Goal: Task Accomplishment & Management: Manage account settings

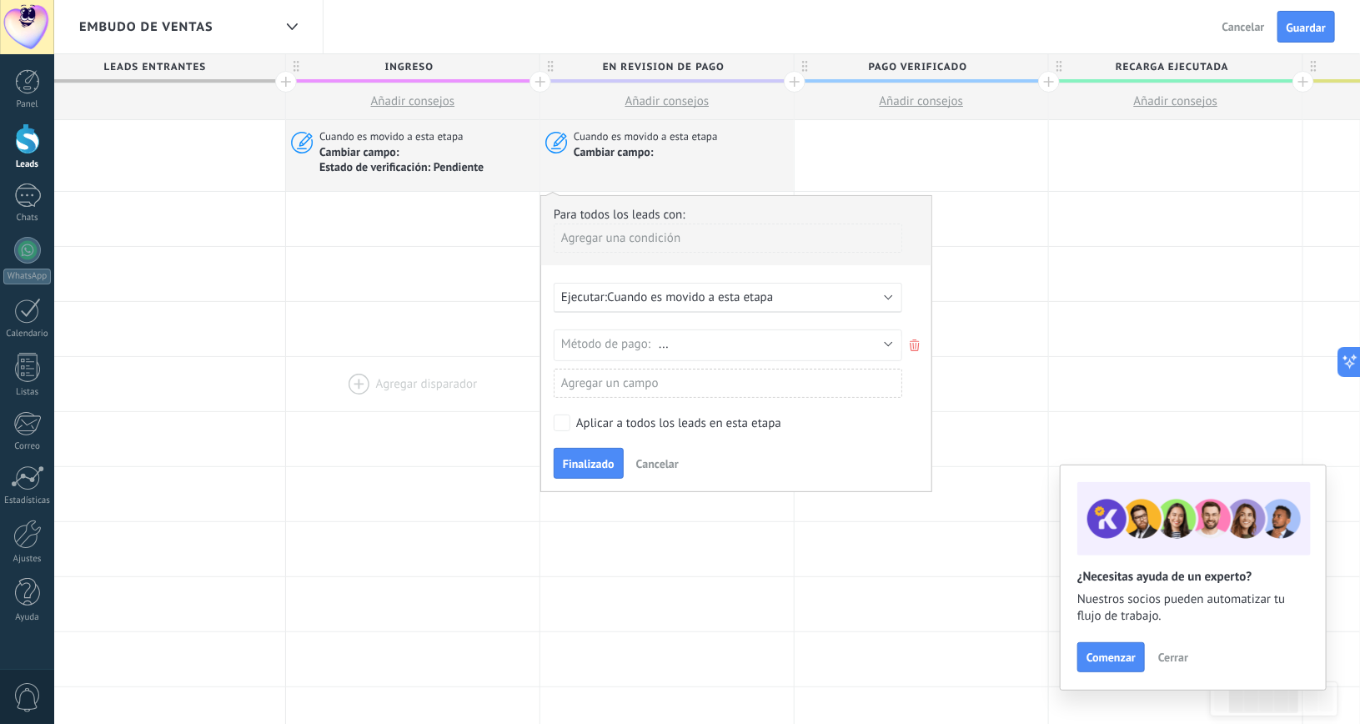
click at [402, 380] on div at bounding box center [412, 384] width 253 height 54
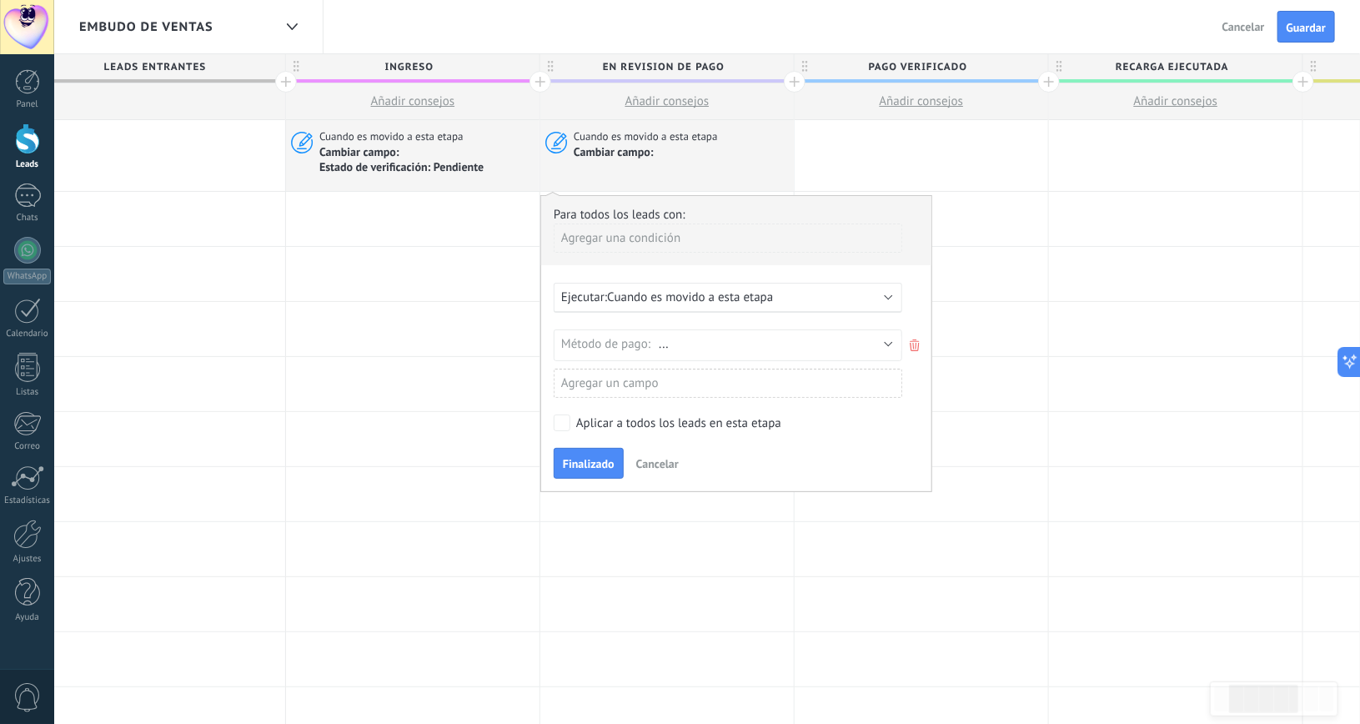
click at [662, 448] on div "Finalizado Cancelar" at bounding box center [736, 463] width 365 height 31
click at [656, 470] on button "Cancelar" at bounding box center [657, 463] width 56 height 25
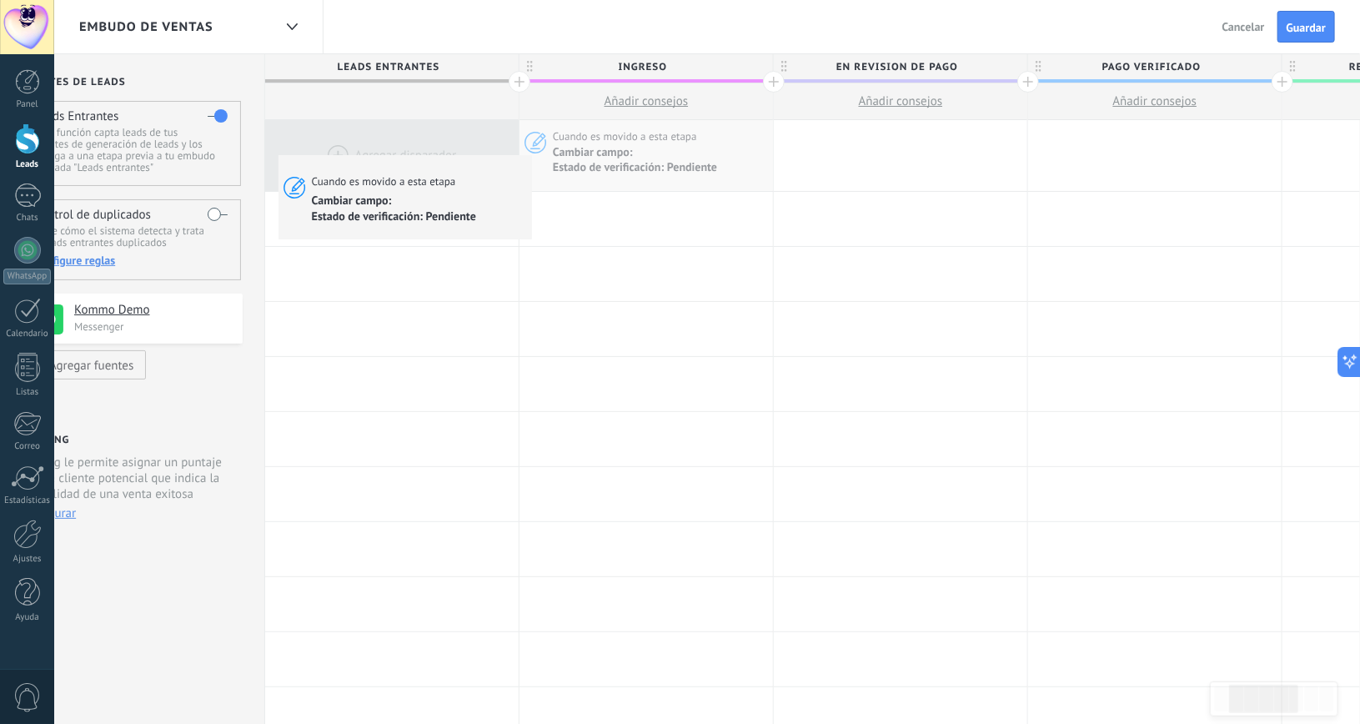
drag, startPoint x: 458, startPoint y: 148, endPoint x: 348, endPoint y: 163, distance: 111.1
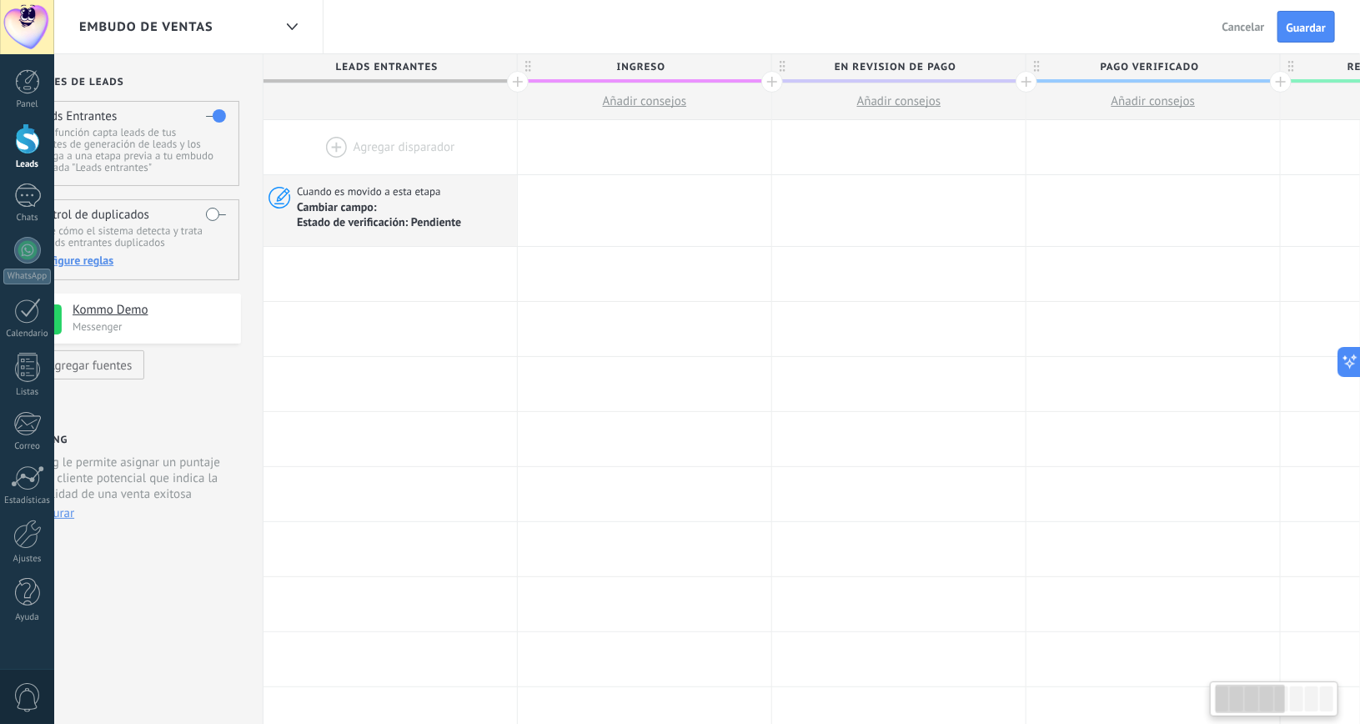
scroll to position [0, 56]
click at [320, 135] on div at bounding box center [394, 147] width 253 height 54
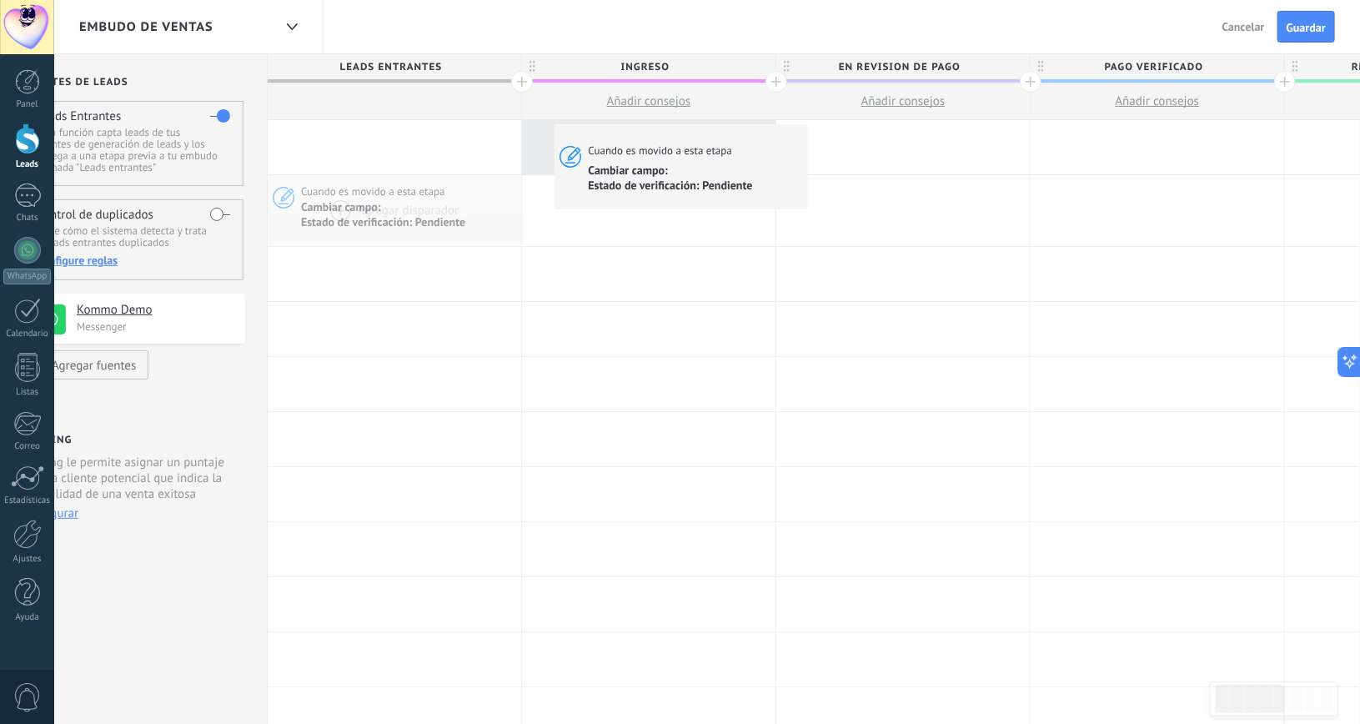
drag, startPoint x: 331, startPoint y: 197, endPoint x: 558, endPoint y: 128, distance: 237.1
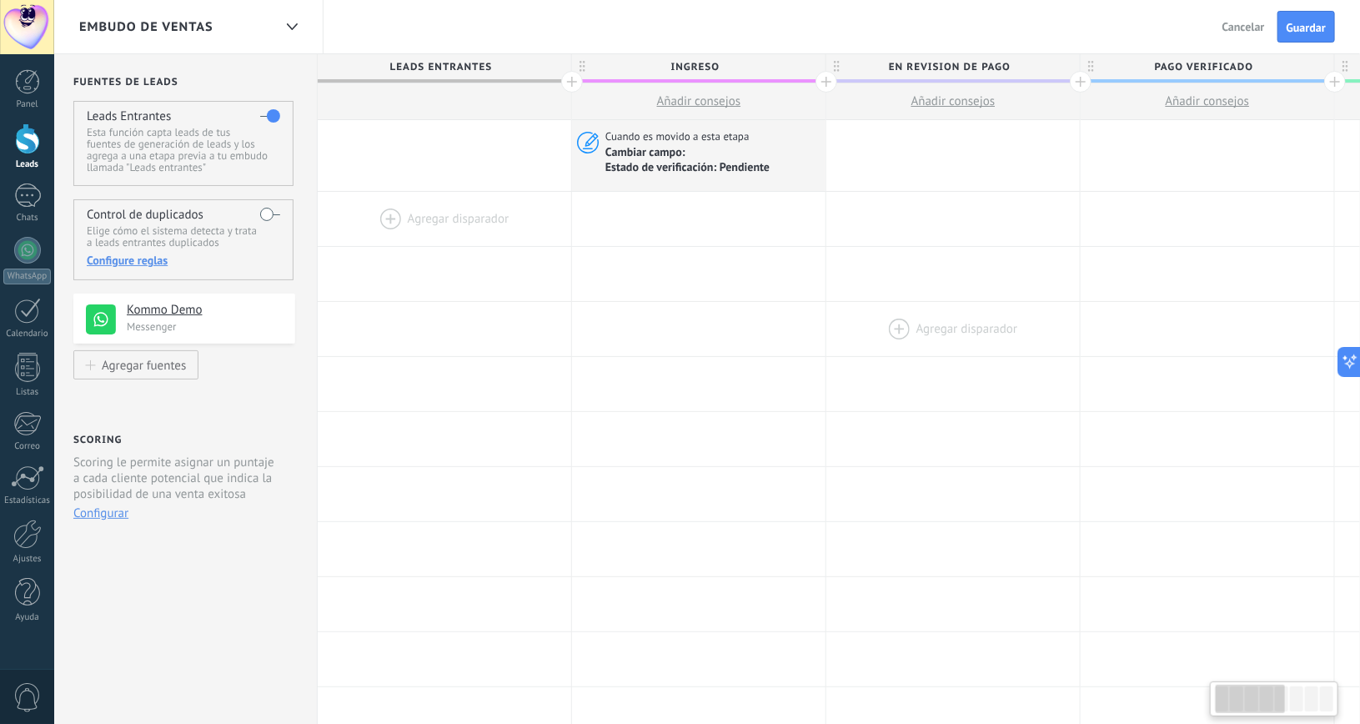
scroll to position [0, 0]
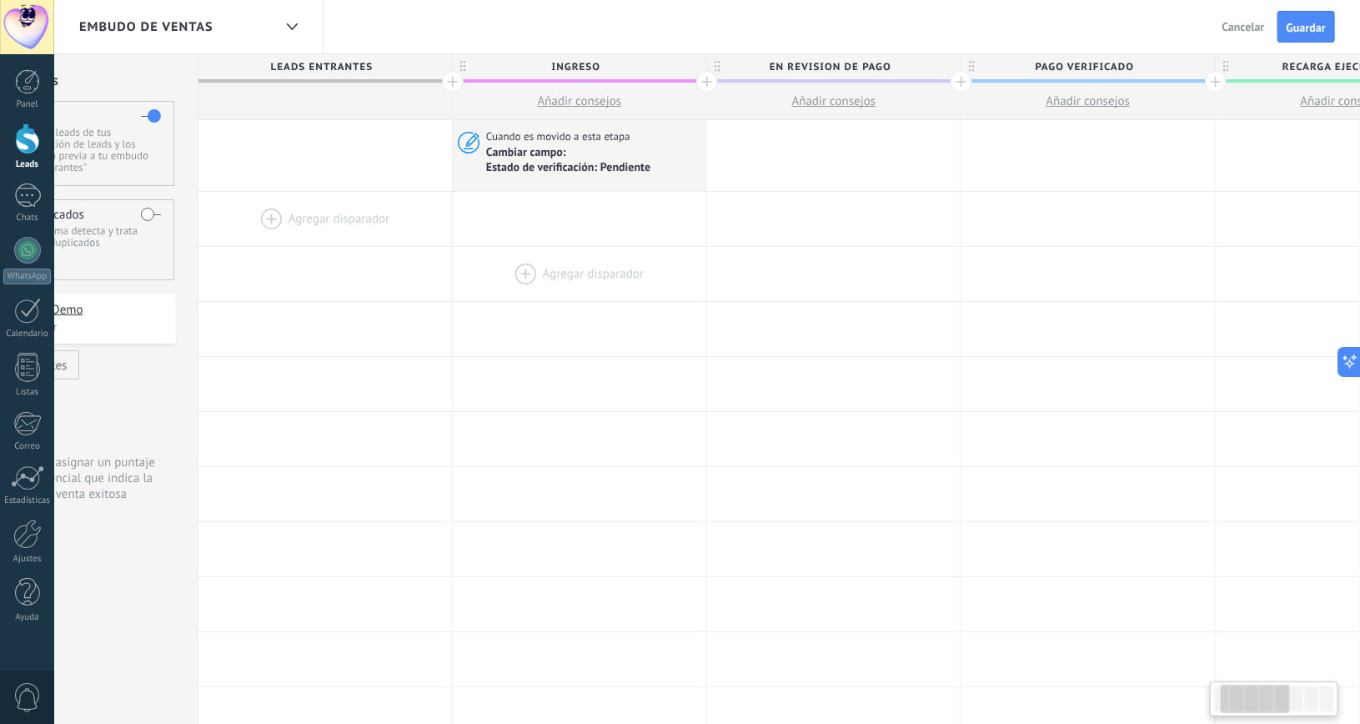
drag, startPoint x: 530, startPoint y: 364, endPoint x: 577, endPoint y: 267, distance: 107.4
click at [884, 293] on div "**********" at bounding box center [1215, 706] width 2034 height 1172
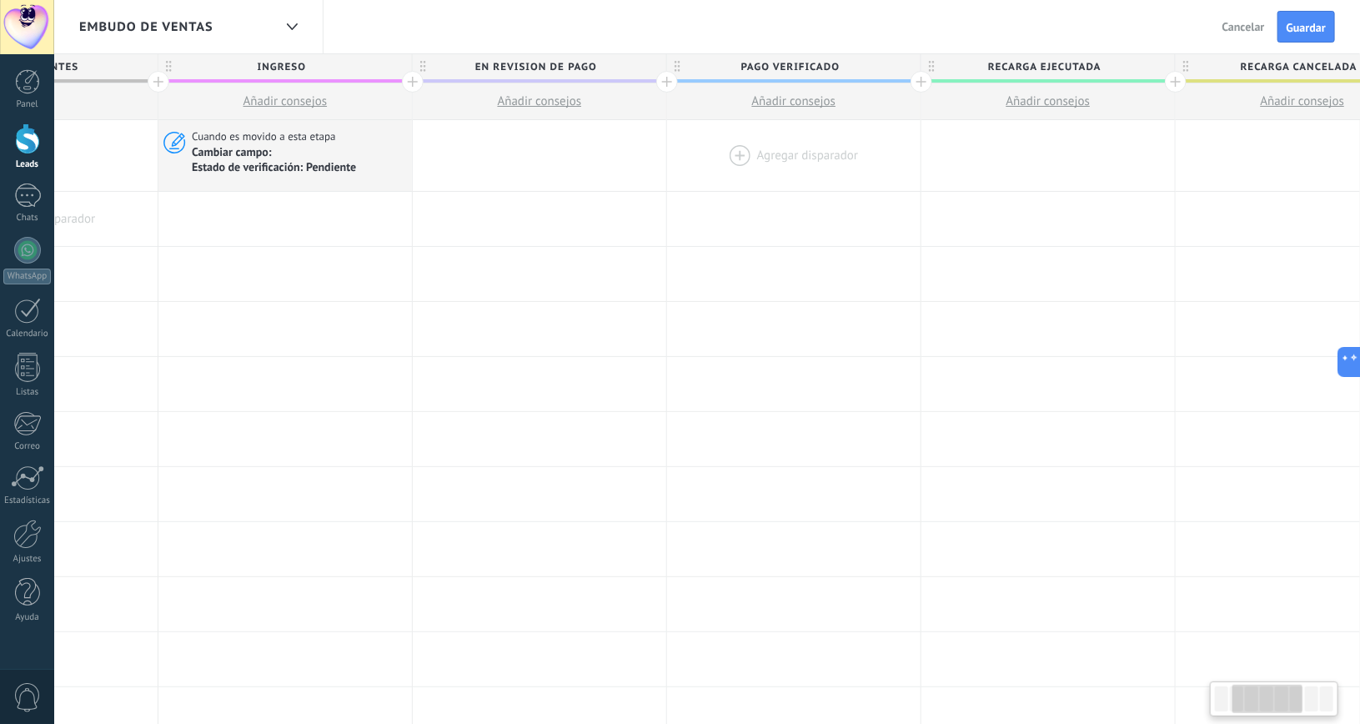
scroll to position [0, 493]
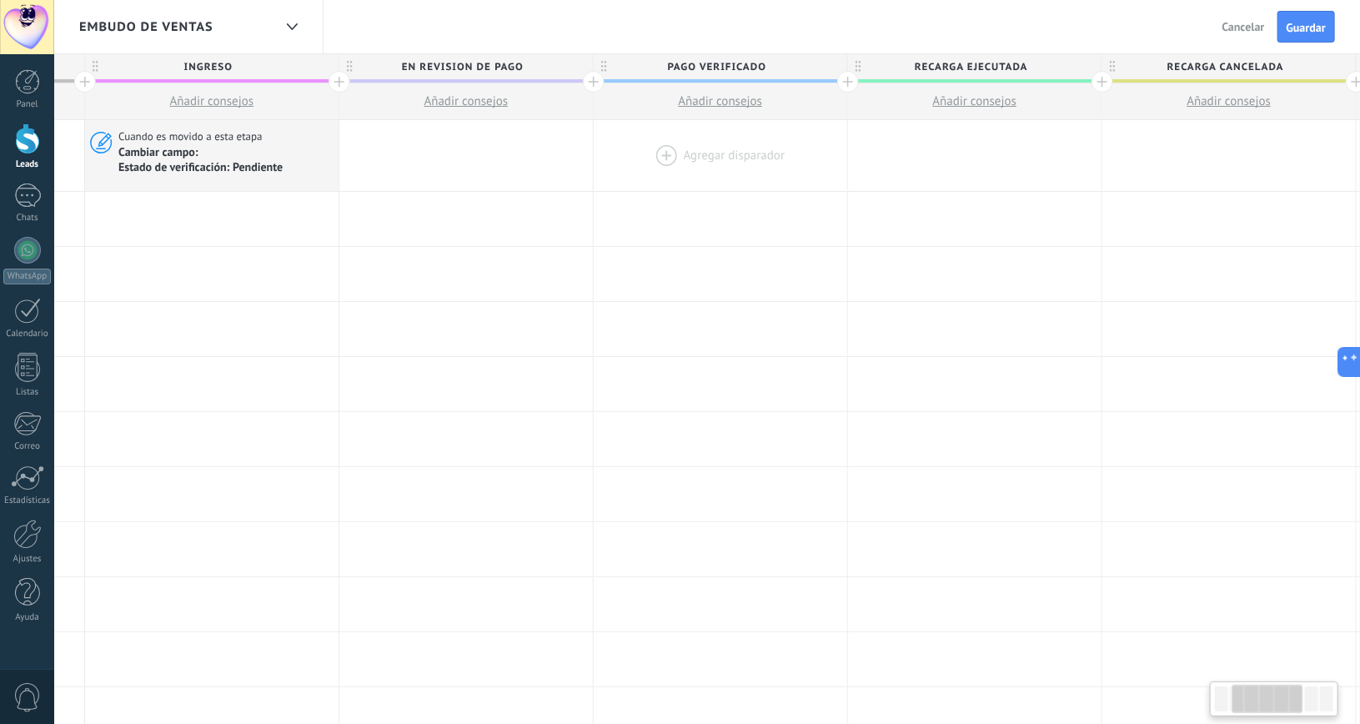
drag, startPoint x: 976, startPoint y: 150, endPoint x: 634, endPoint y: 151, distance: 341.8
click at [631, 153] on div at bounding box center [720, 155] width 253 height 71
click at [700, 155] on div at bounding box center [720, 155] width 253 height 71
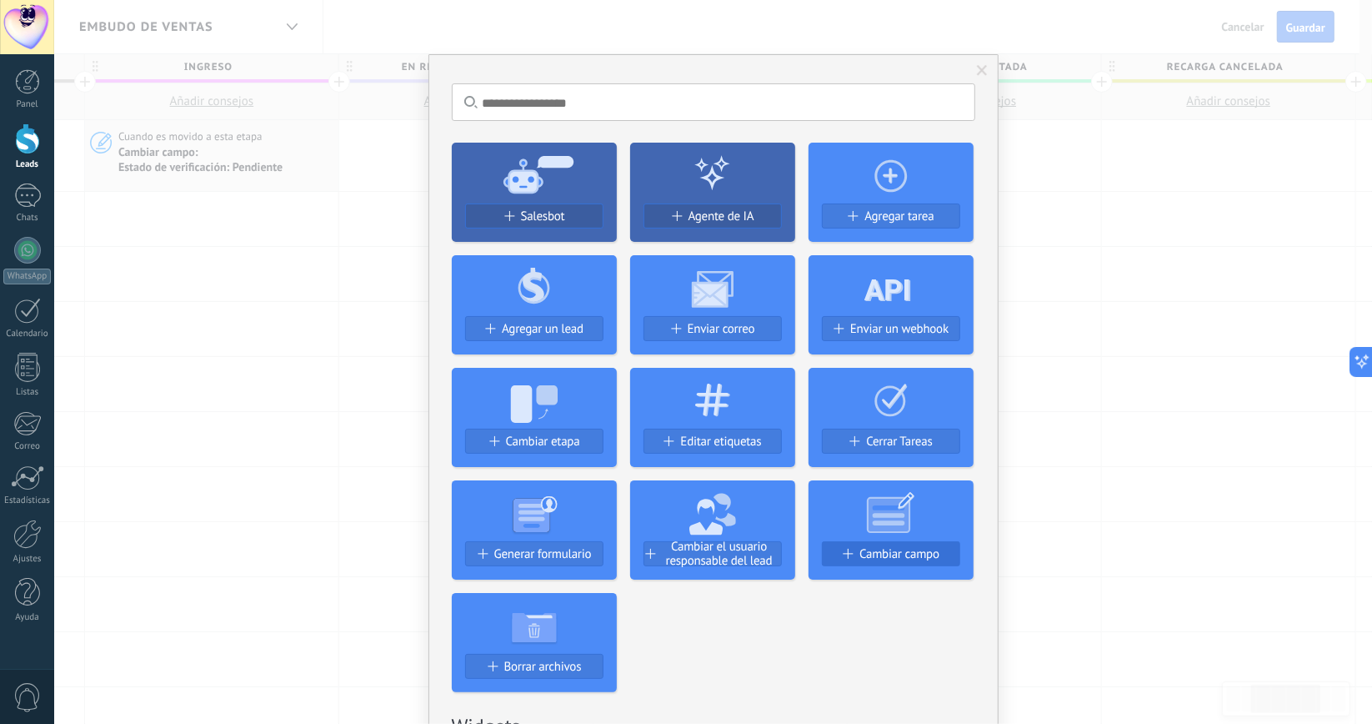
click at [877, 549] on span "Cambiar campo" at bounding box center [900, 554] width 80 height 14
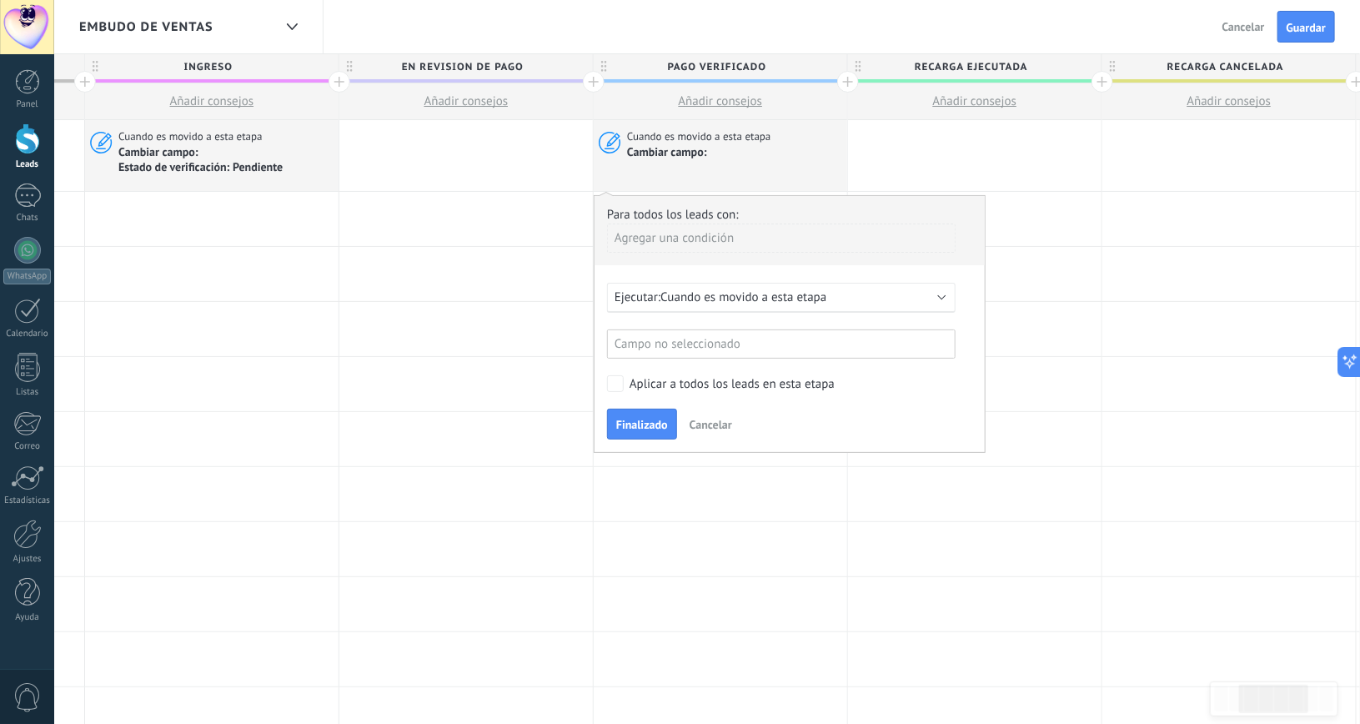
click at [704, 336] on div "Campo no seleccionado" at bounding box center [781, 343] width 348 height 29
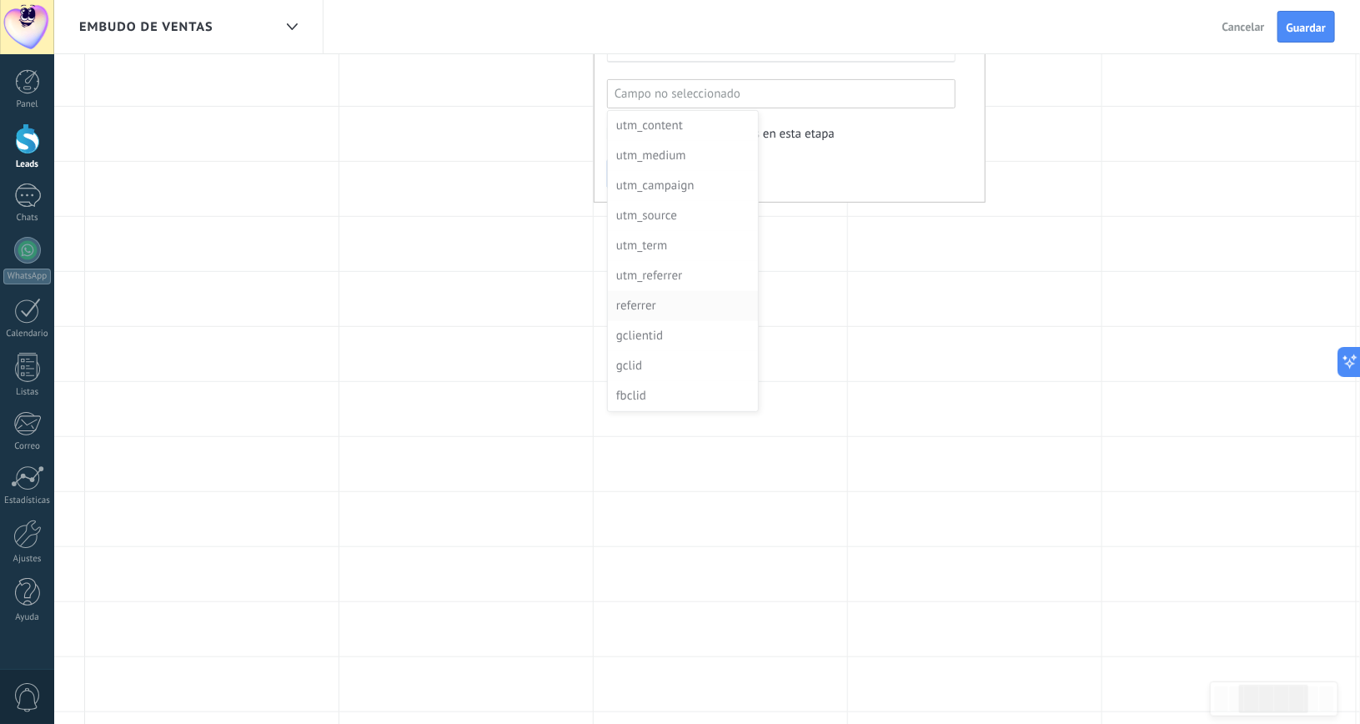
scroll to position [300, 0]
click at [666, 303] on div "Estado de verificación" at bounding box center [681, 305] width 130 height 23
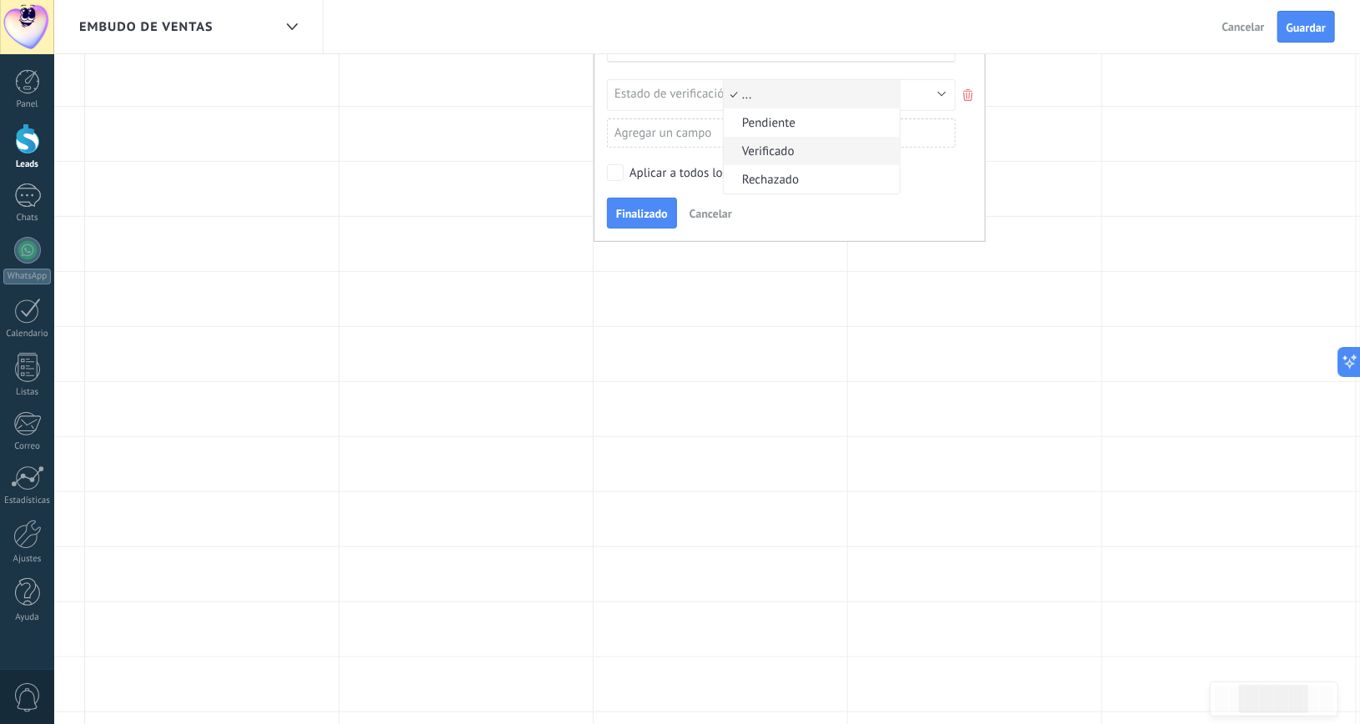
click at [773, 149] on span "Verificado" at bounding box center [809, 151] width 171 height 16
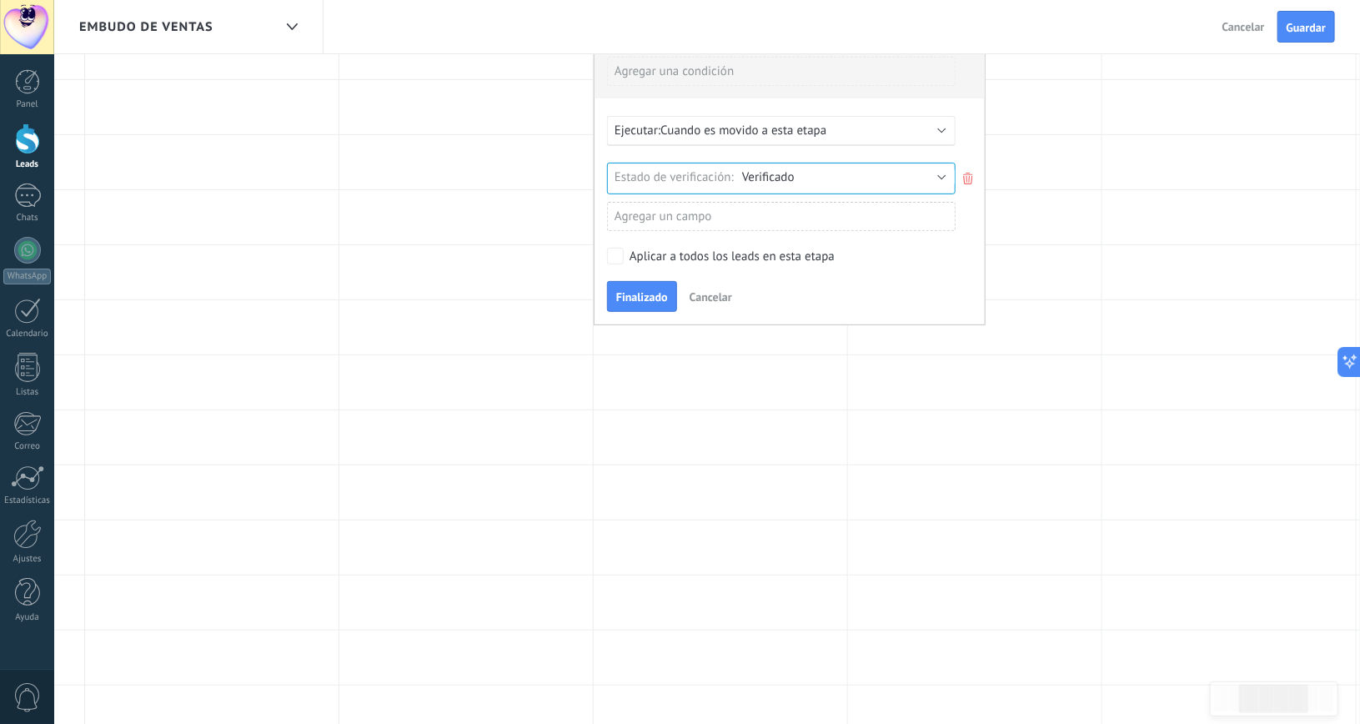
scroll to position [83, 0]
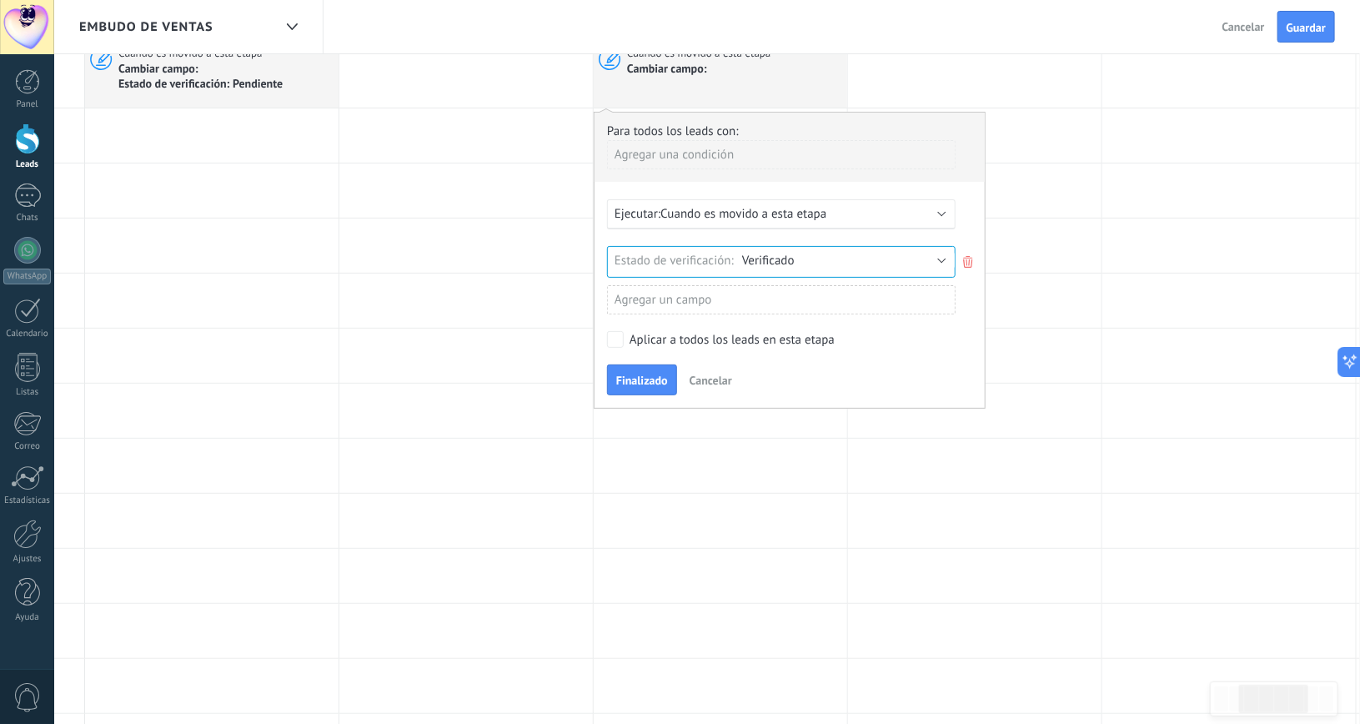
click at [768, 209] on span "Cuando es movido a esta etapa" at bounding box center [743, 214] width 166 height 16
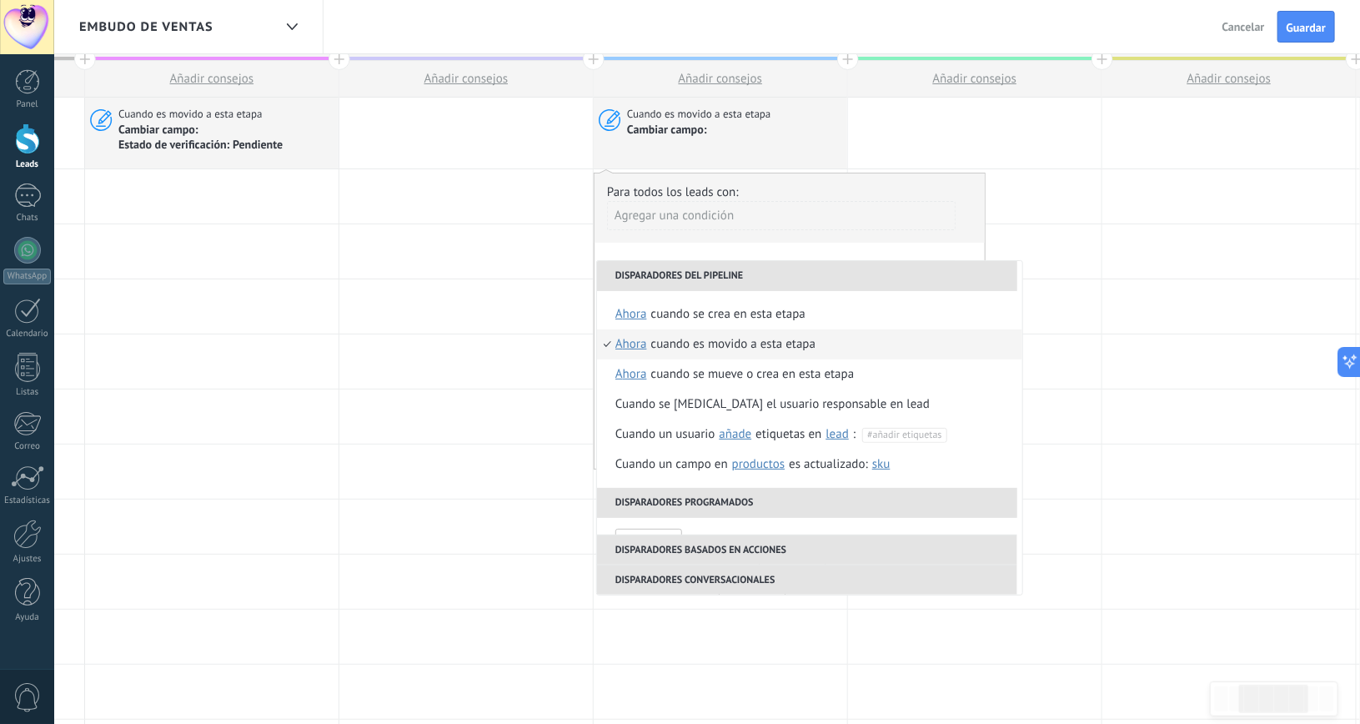
scroll to position [0, 0]
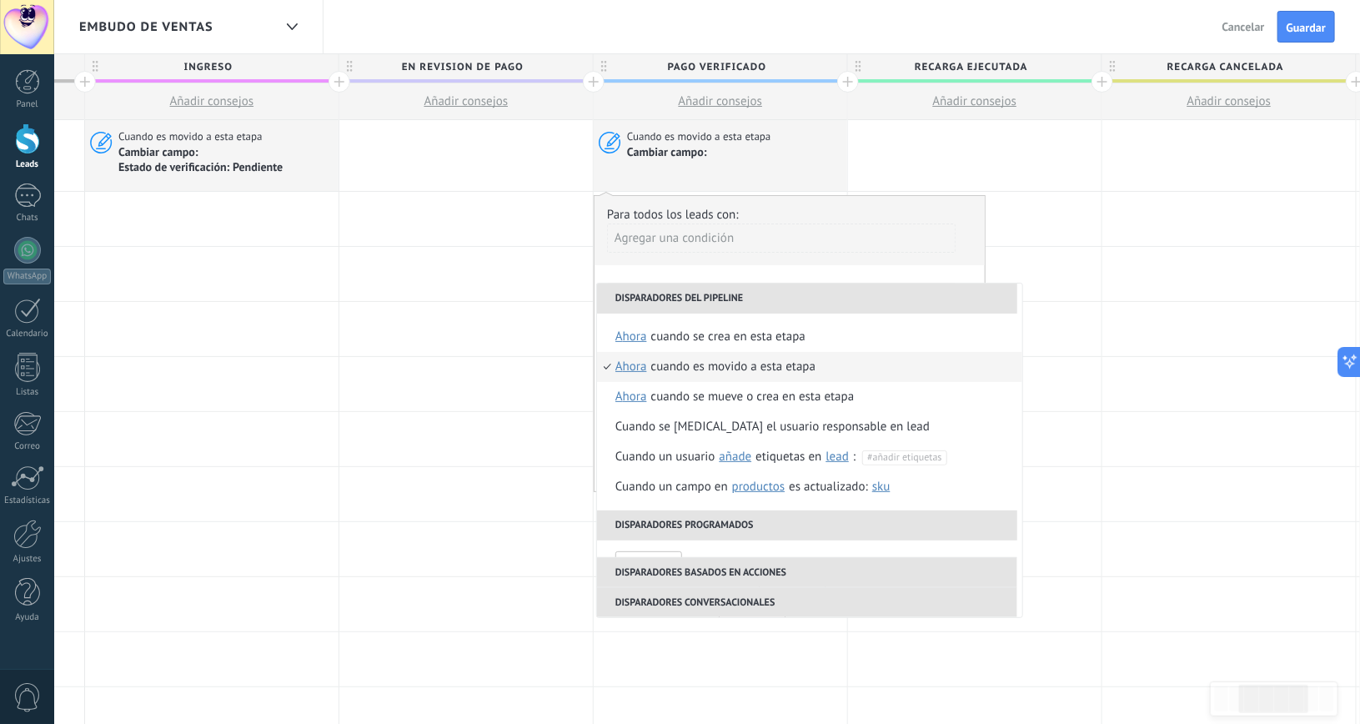
click at [628, 368] on span "ahora" at bounding box center [631, 367] width 32 height 30
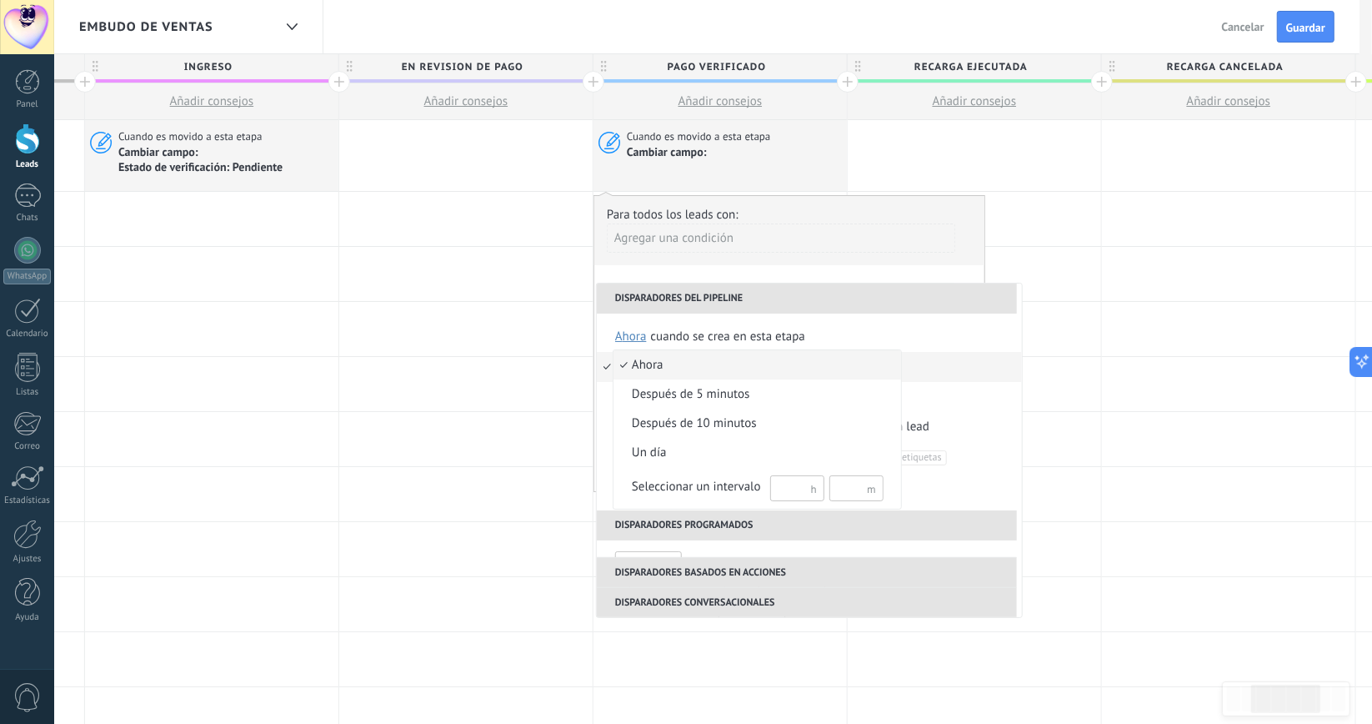
click at [643, 368] on span "ahora" at bounding box center [749, 365] width 270 height 17
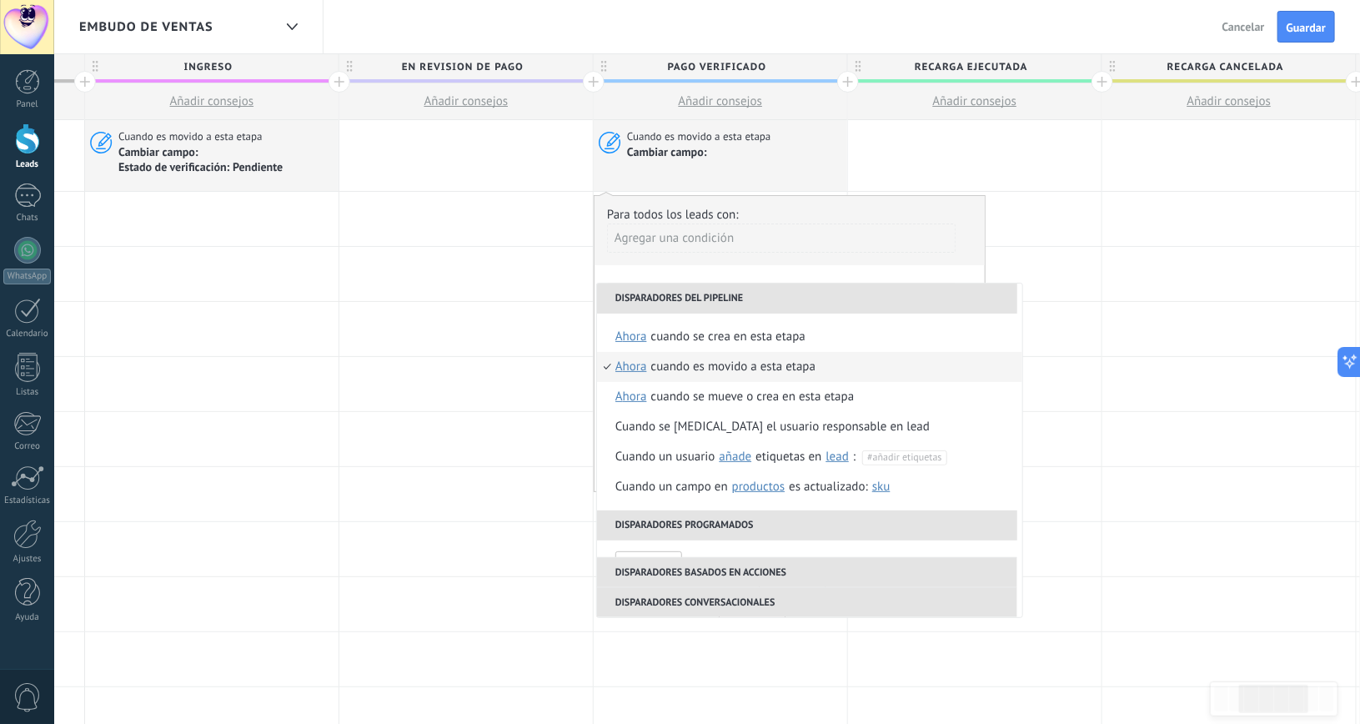
click at [795, 248] on div "Agregar una condición" at bounding box center [781, 237] width 348 height 29
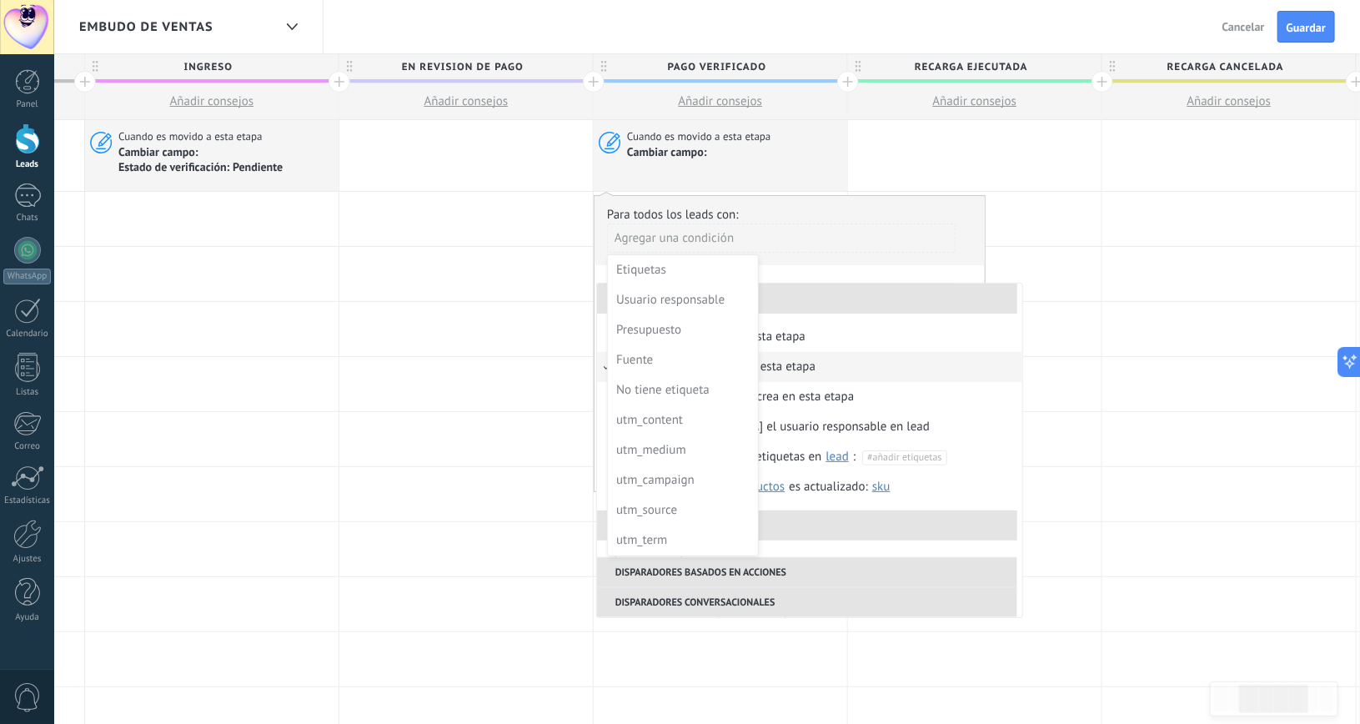
click at [839, 240] on div at bounding box center [789, 343] width 391 height 294
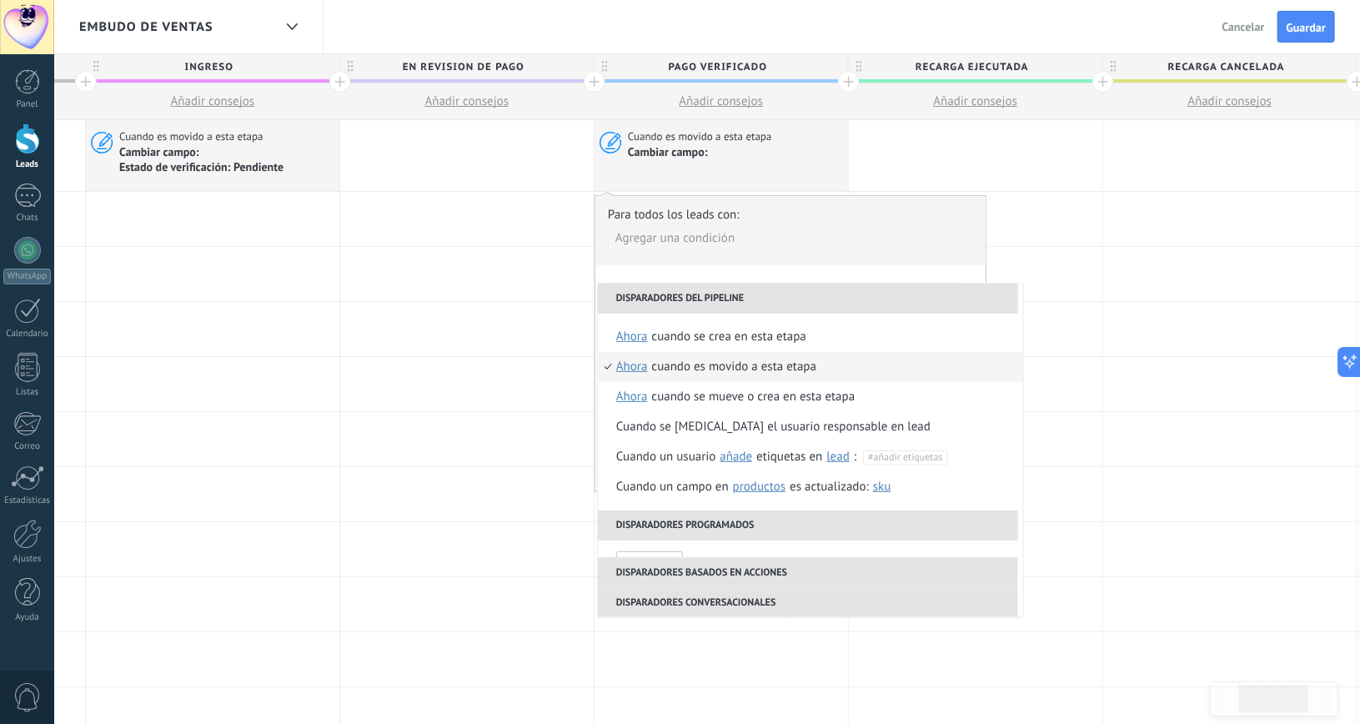
click at [911, 248] on div "Agregar una condición" at bounding box center [782, 237] width 348 height 29
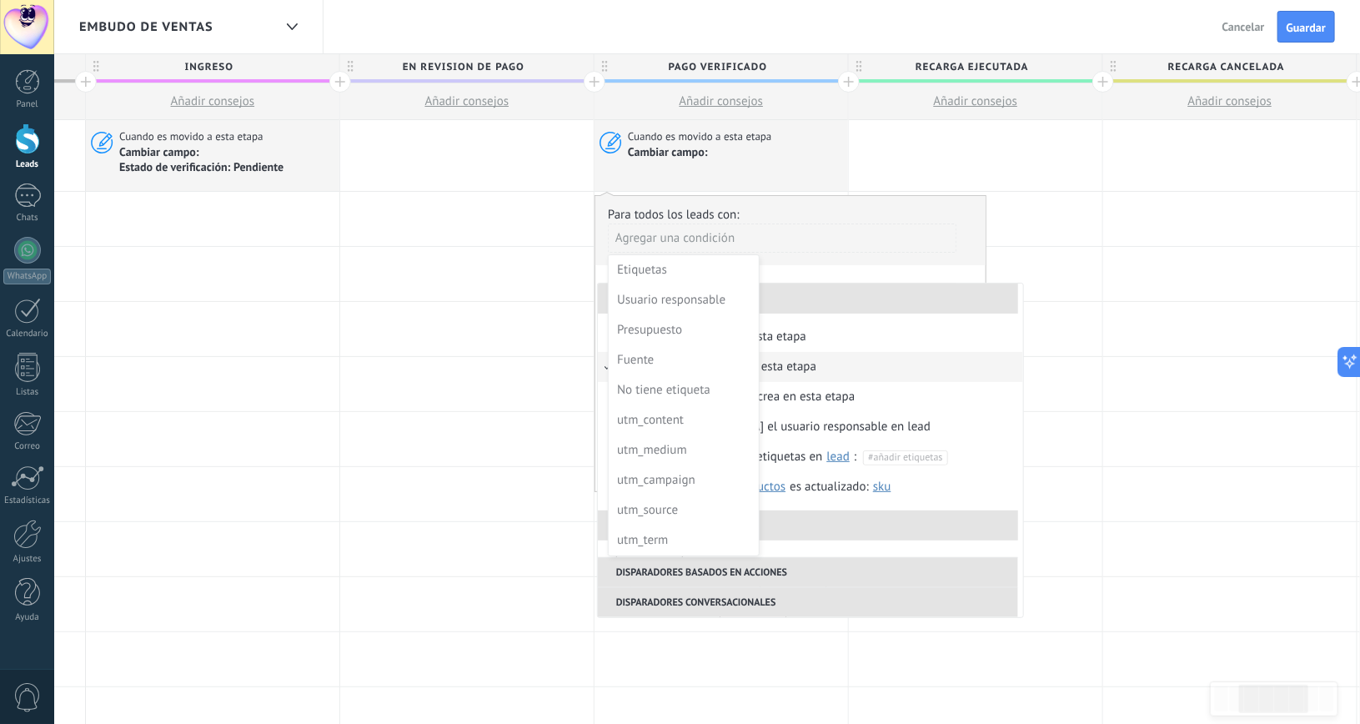
click at [946, 225] on div at bounding box center [790, 343] width 391 height 294
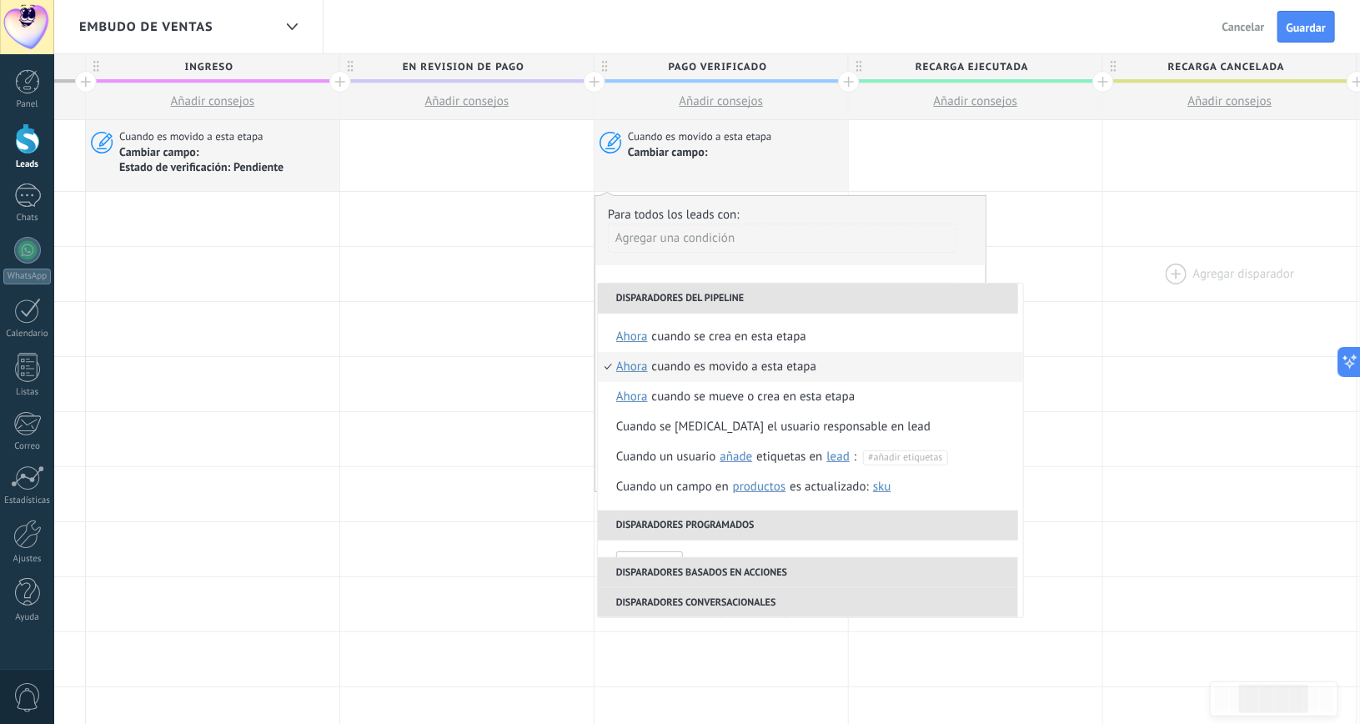
click at [1141, 248] on div at bounding box center [1229, 274] width 253 height 54
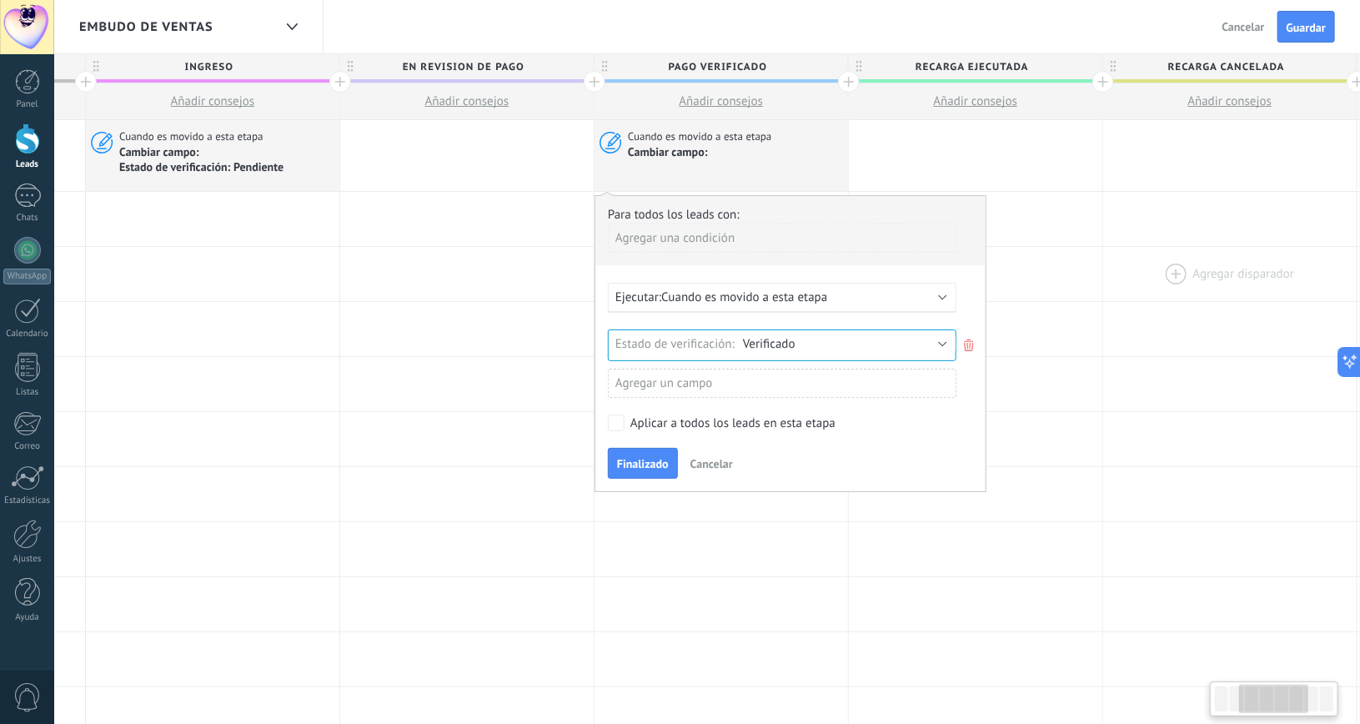
scroll to position [0, 491]
click at [641, 461] on span "Finalizado" at bounding box center [644, 464] width 52 height 12
